Goal: Transaction & Acquisition: Purchase product/service

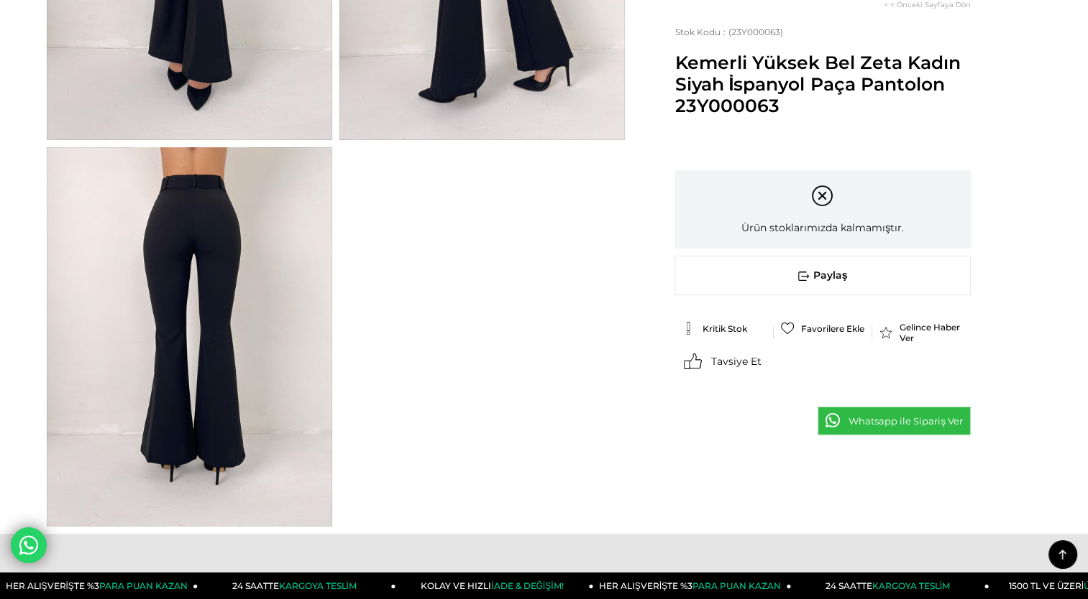
scroll to position [372, 0]
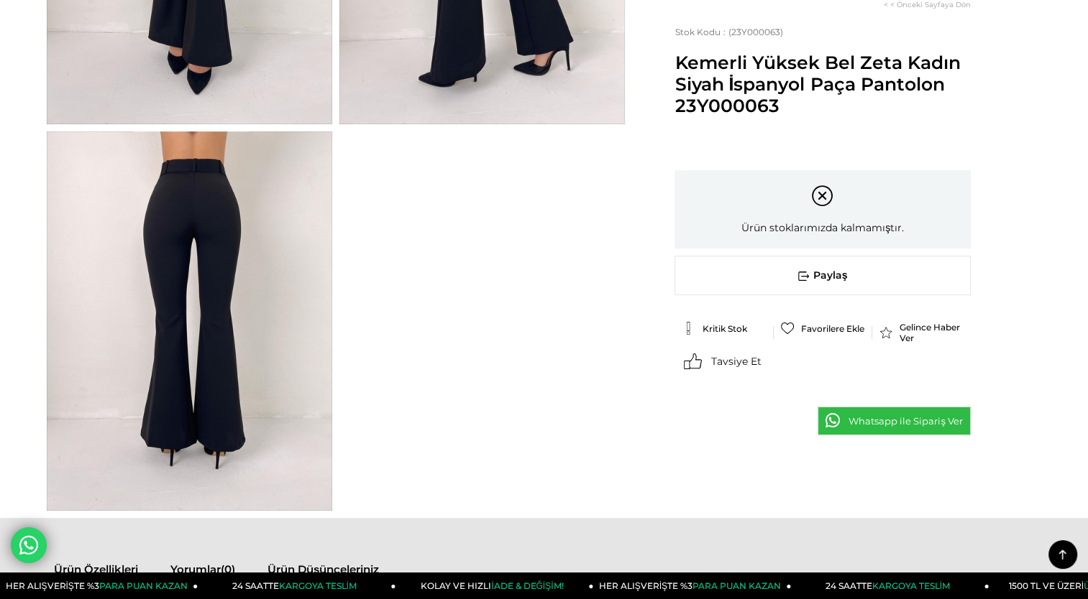
click at [200, 262] on img at bounding box center [189, 322] width 285 height 380
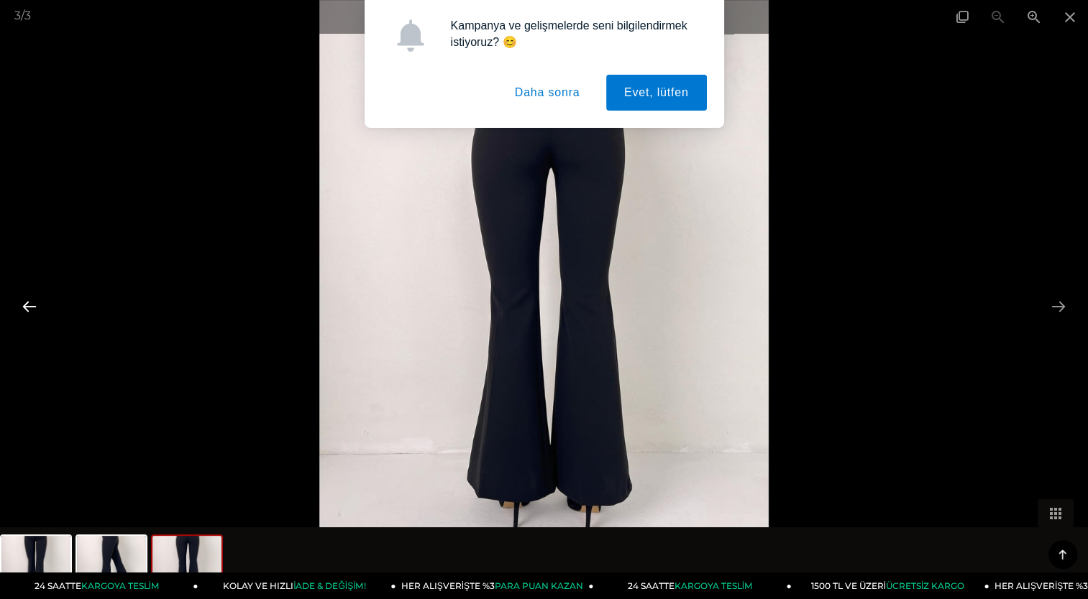
click at [26, 306] on button at bounding box center [29, 307] width 30 height 28
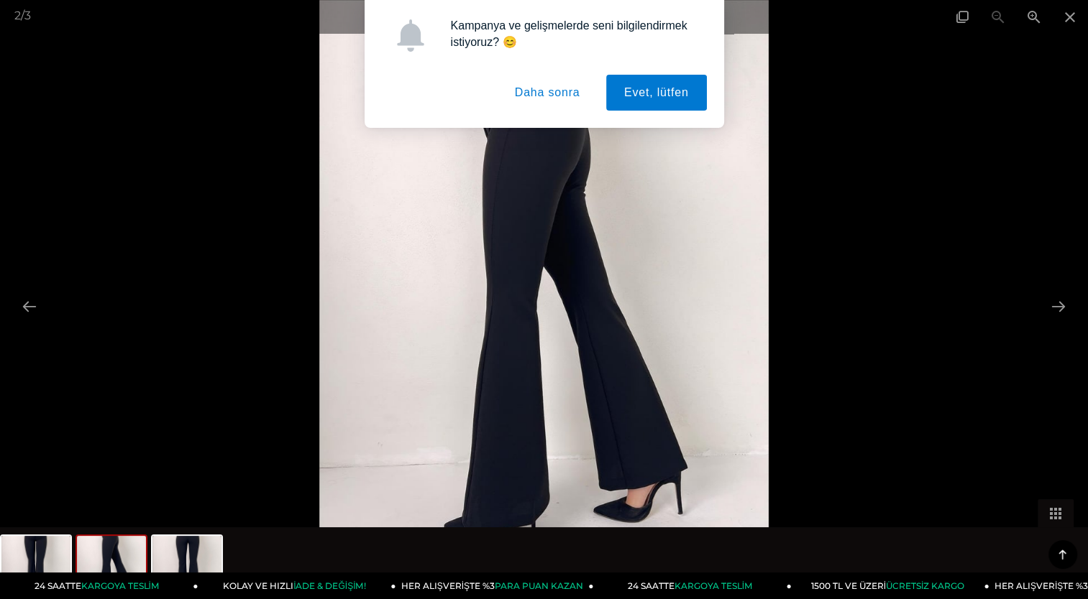
click at [520, 93] on button "Daha sonra" at bounding box center [547, 93] width 101 height 36
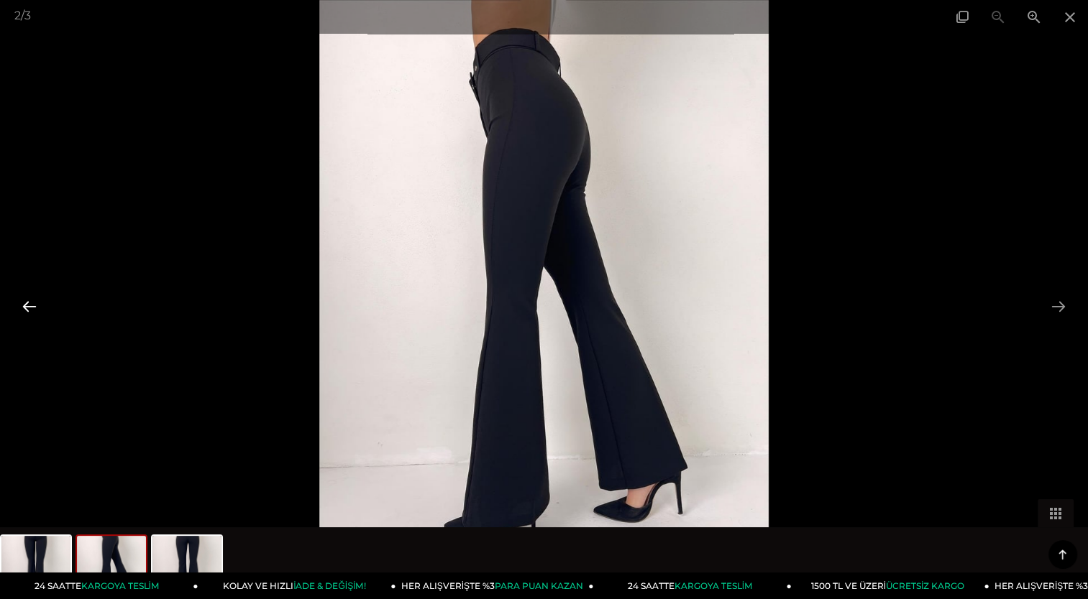
click at [25, 308] on button at bounding box center [29, 307] width 30 height 28
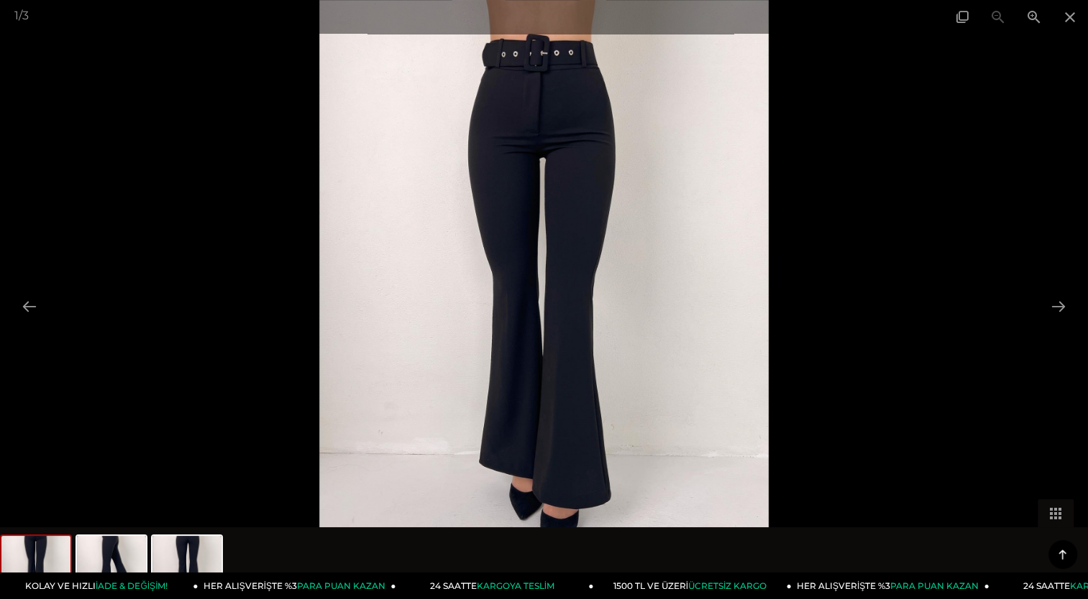
click at [139, 162] on div at bounding box center [544, 299] width 1088 height 599
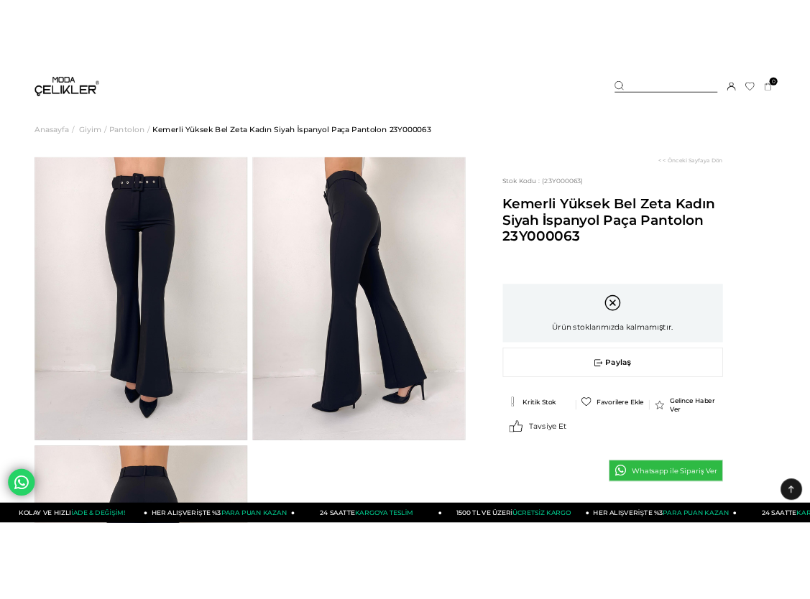
scroll to position [0, 0]
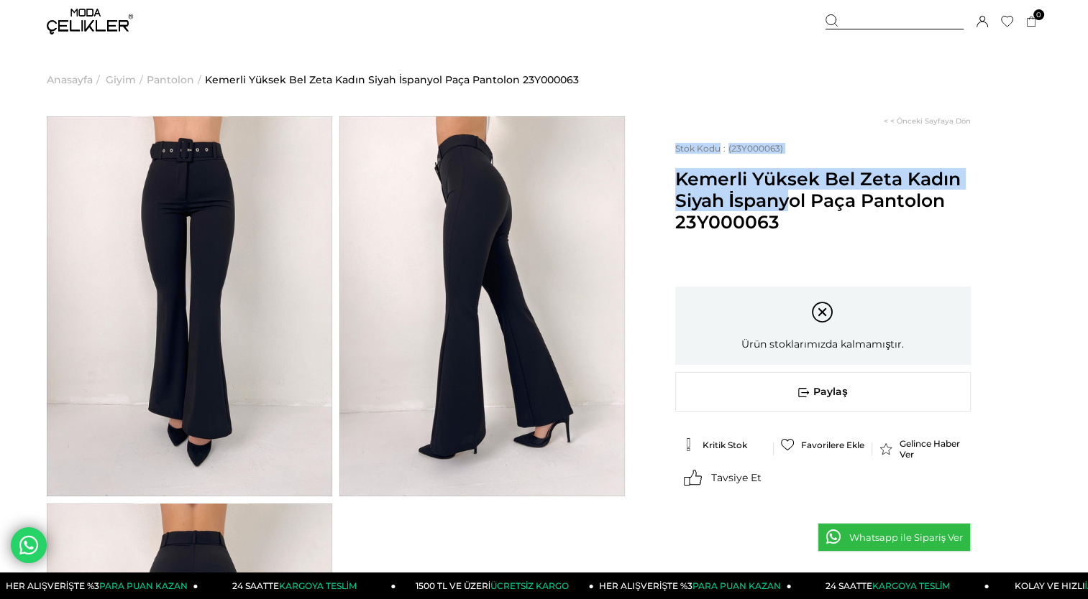
drag, startPoint x: 672, startPoint y: 177, endPoint x: 913, endPoint y: 186, distance: 241.0
click at [913, 186] on div "< < Önceki Sayfaya Dön Stok Kodu (23Y000063) Kemerli Yüksek Bel Zeta Kadın Siya…" at bounding box center [833, 352] width 416 height 472
click at [913, 186] on span "Kemerli Yüksek Bel Zeta Kadın Siyah İspanyol Paça Pantolon 23Y000063" at bounding box center [822, 200] width 295 height 65
click at [776, 188] on span "Kemerli Yüksek Bel Zeta Kadın Siyah İspanyol Paça Pantolon 23Y000063" at bounding box center [822, 200] width 295 height 65
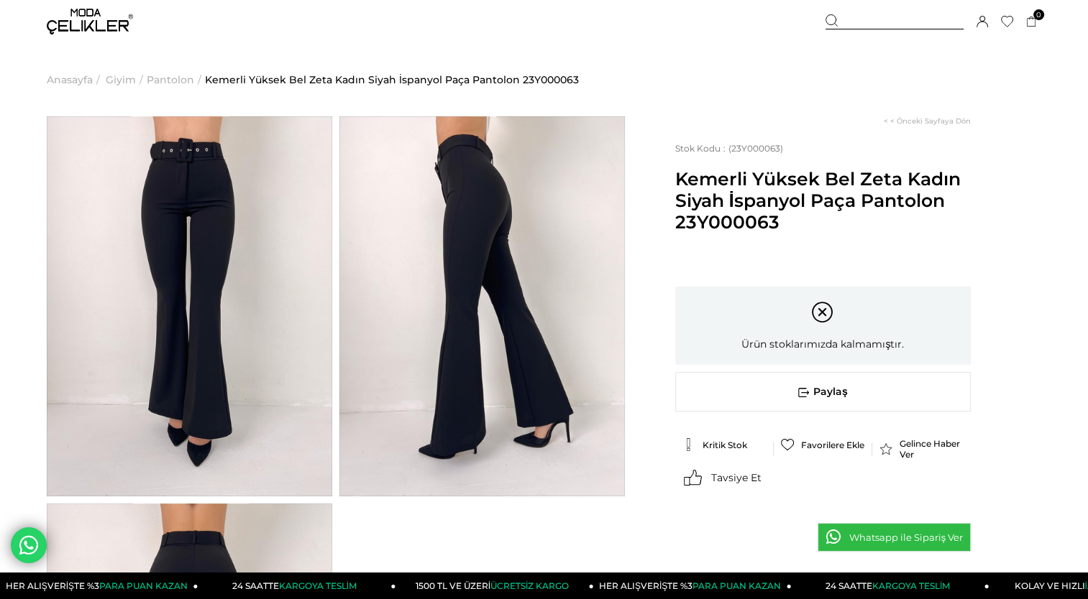
drag, startPoint x: 676, startPoint y: 177, endPoint x: 962, endPoint y: 197, distance: 286.8
click at [962, 197] on span "Kemerli Yüksek Bel Zeta Kadın Siyah İspanyol Paça Pantolon 23Y000063" at bounding box center [822, 200] width 295 height 65
drag, startPoint x: 962, startPoint y: 197, endPoint x: 919, endPoint y: 194, distance: 42.5
